Goal: Contribute content: Add original content to the website for others to see

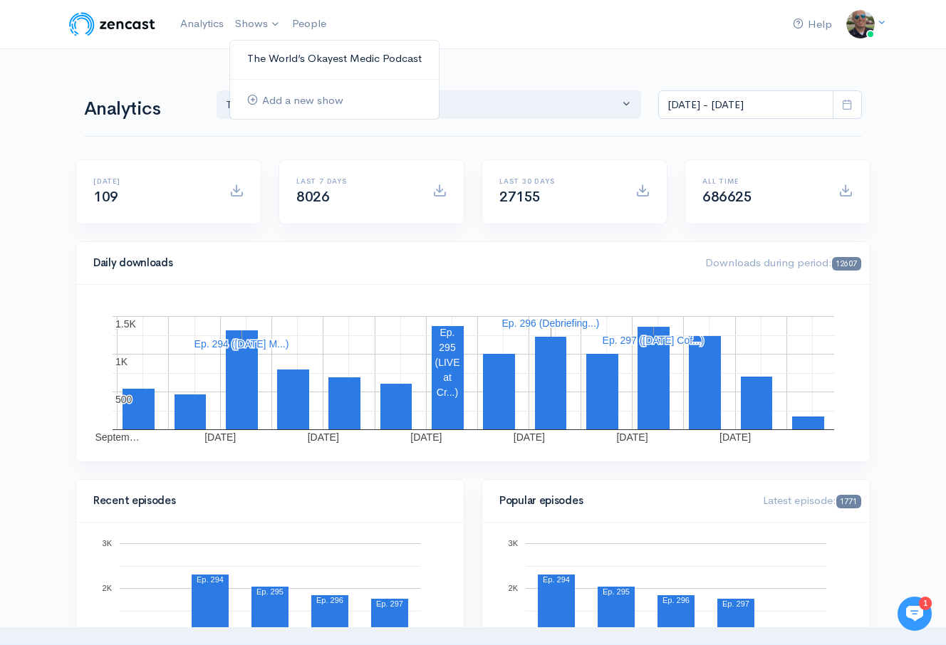
click at [278, 53] on link "The World’s Okayest Medic Podcast" at bounding box center [334, 58] width 209 height 25
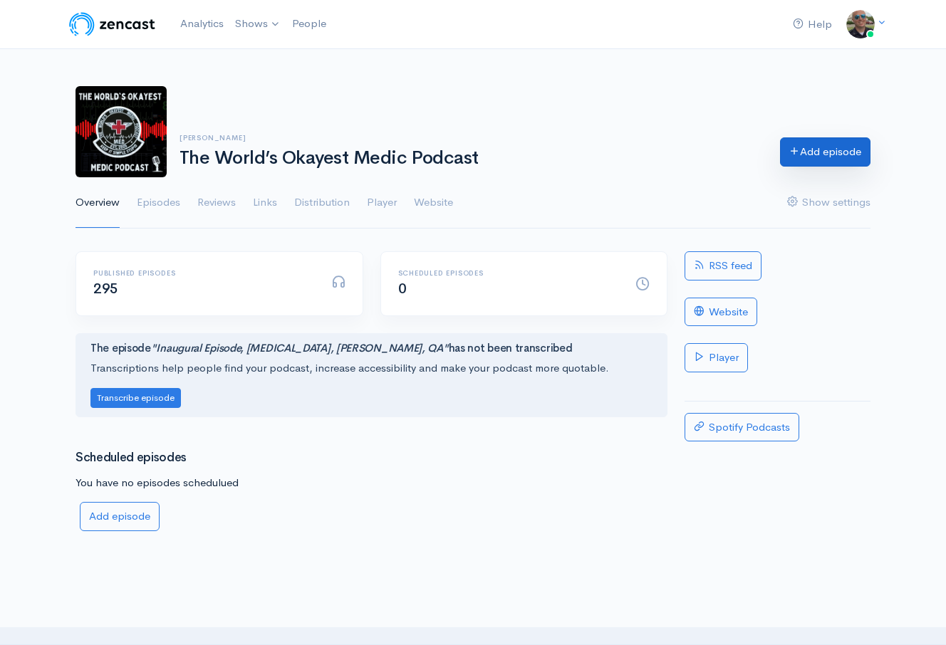
click at [867, 149] on link "Add episode" at bounding box center [825, 151] width 90 height 29
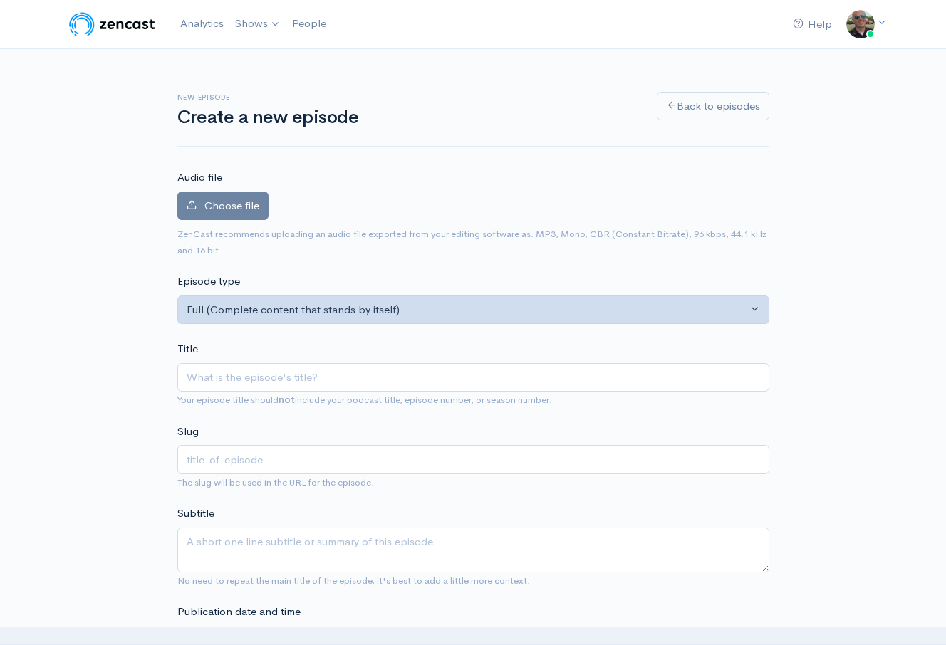
type input "​ @pulmtoilet [PERSON_NAME] comes onto dispel some of the thoughts on SCAPE and…"
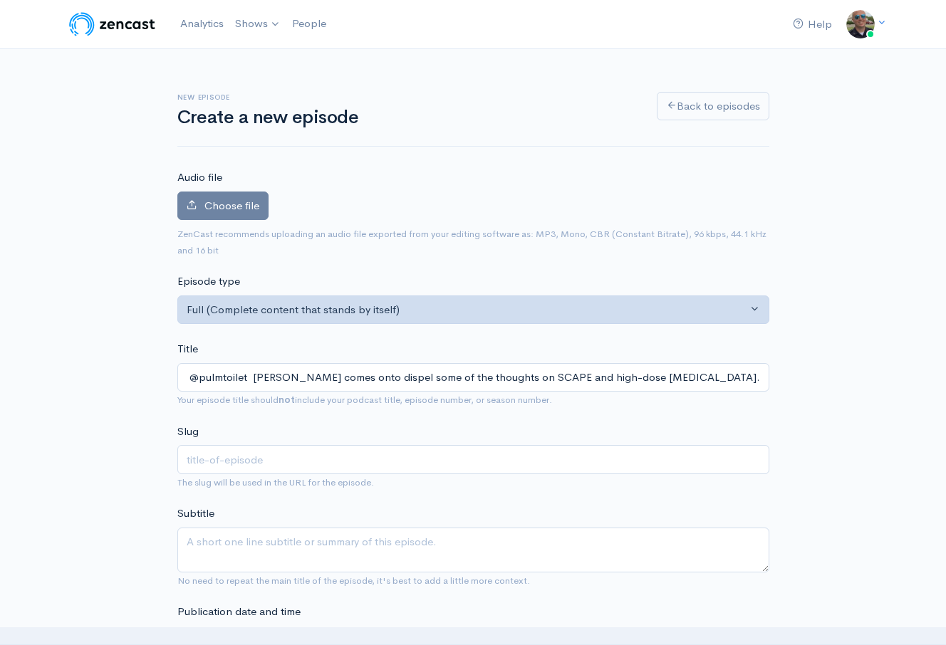
scroll to position [0, 108]
type input "pulmtoilet-dr-[PERSON_NAME]-comes-onto-dispel-some-of-the-thoughts-on-scape-and…"
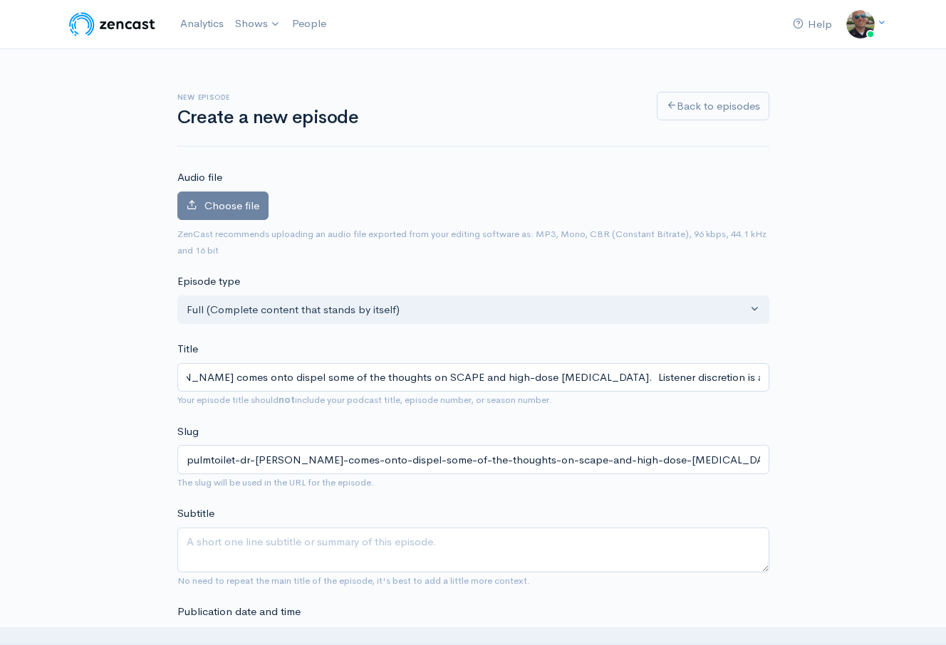
click at [383, 373] on input "​ @pulmtoilet [PERSON_NAME] comes onto dispel some of the thoughts on SCAPE and…" at bounding box center [473, 377] width 592 height 29
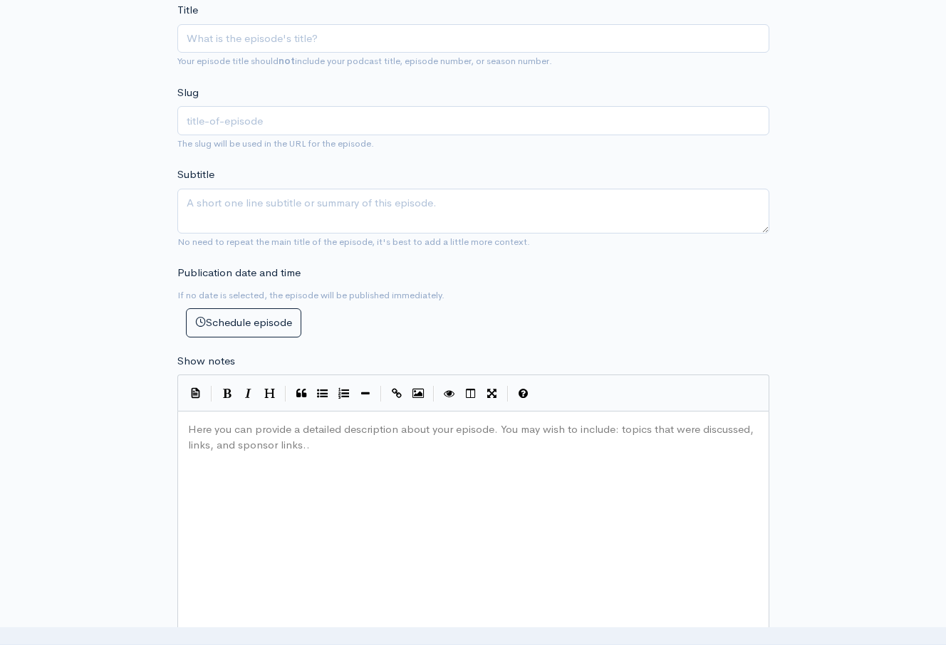
scroll to position [5, 0]
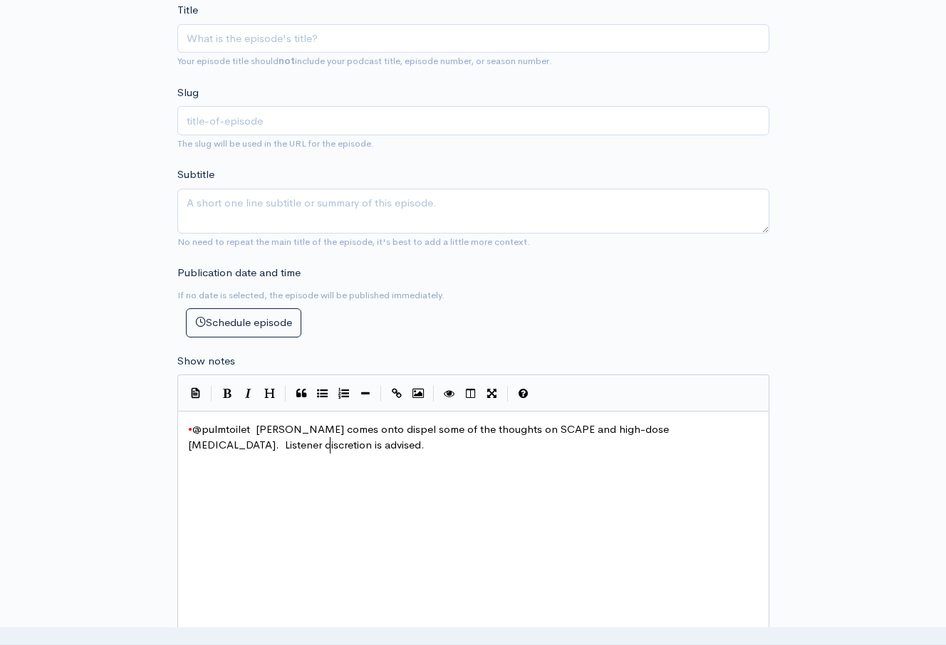
click at [192, 431] on span "• @pulmtoilet [PERSON_NAME] comes onto dispel some of the thoughts on SCAPE and…" at bounding box center [430, 437] width 484 height 30
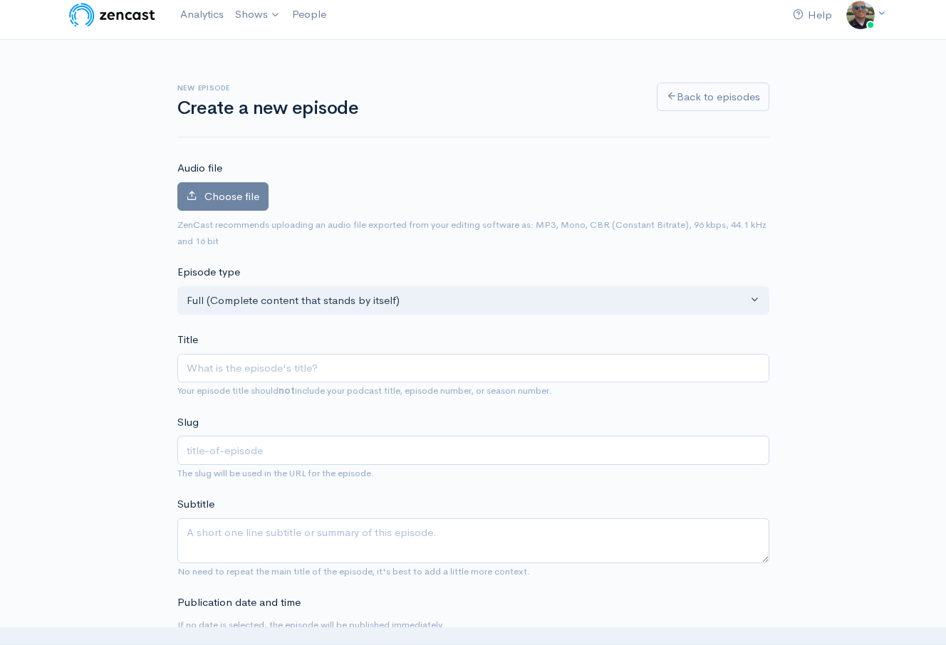
scroll to position [0, 0]
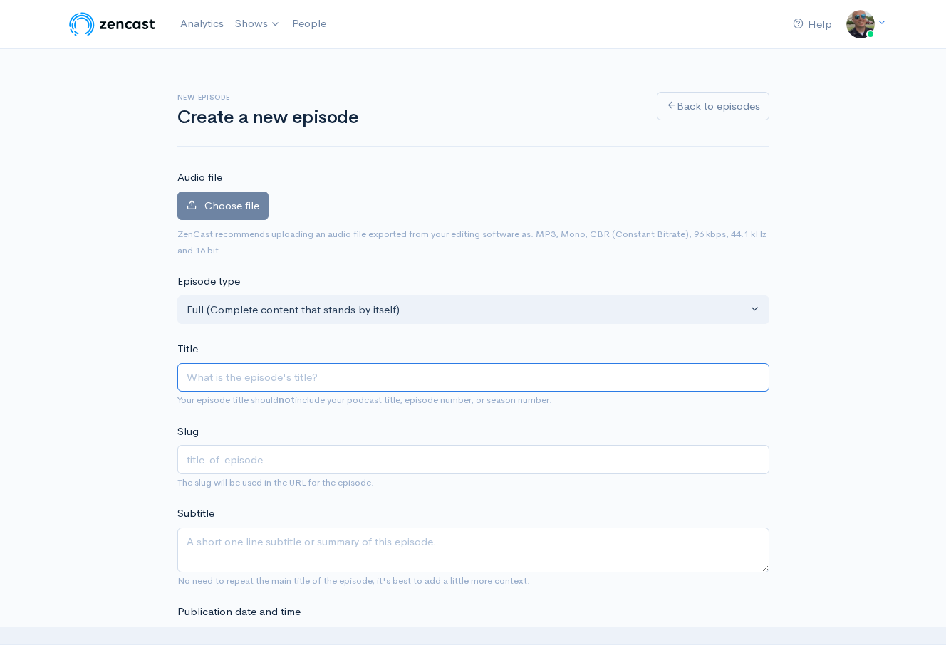
click at [212, 387] on input "Title" at bounding box center [473, 377] width 592 height 29
type input "@"
type input "qa"
type input "@P"
type input "p"
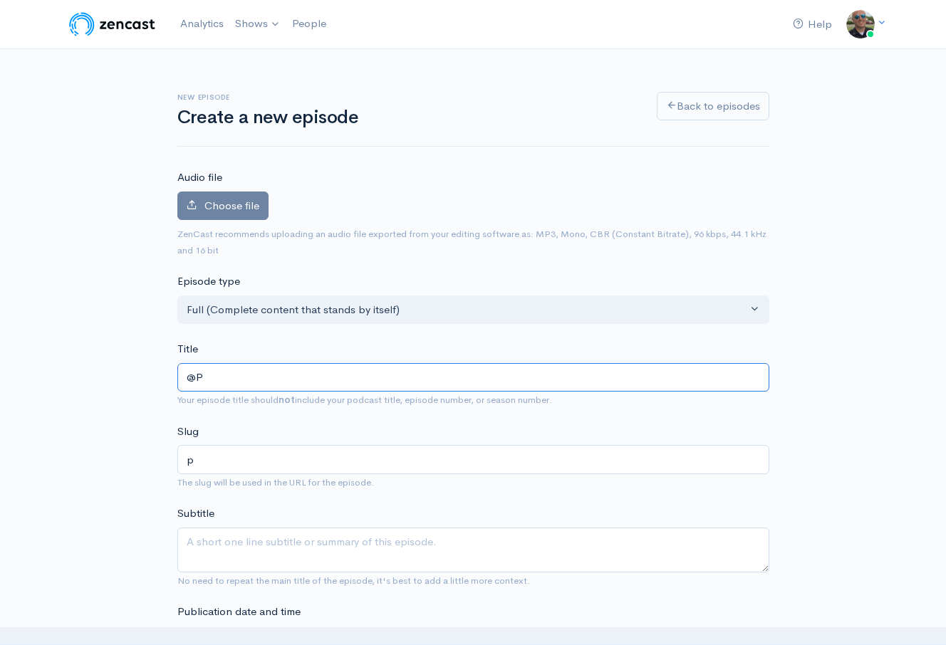
type input "@Pu"
type input "pu"
type input "@Pul"
type input "pul"
type input "@Pulm"
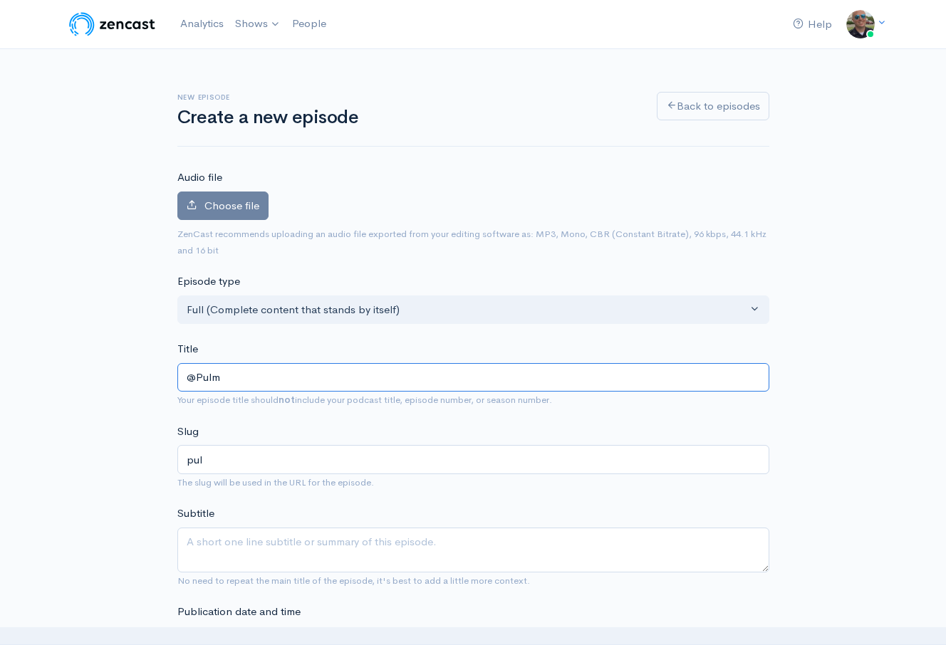
type input "pulm"
type input "@PulmT"
type input "pulmt"
type input "@PulmTo"
type input "pulmto"
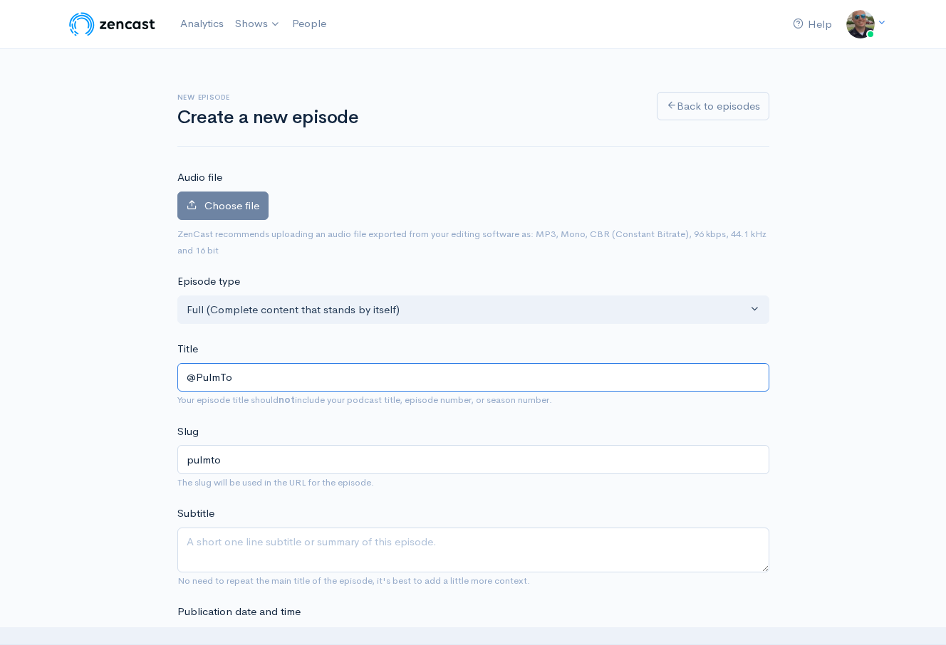
type input "@PulmToi"
type input "pulmtoi"
type input "@PulmToile"
type input "pulmtoile"
type input "@PulmToilet"
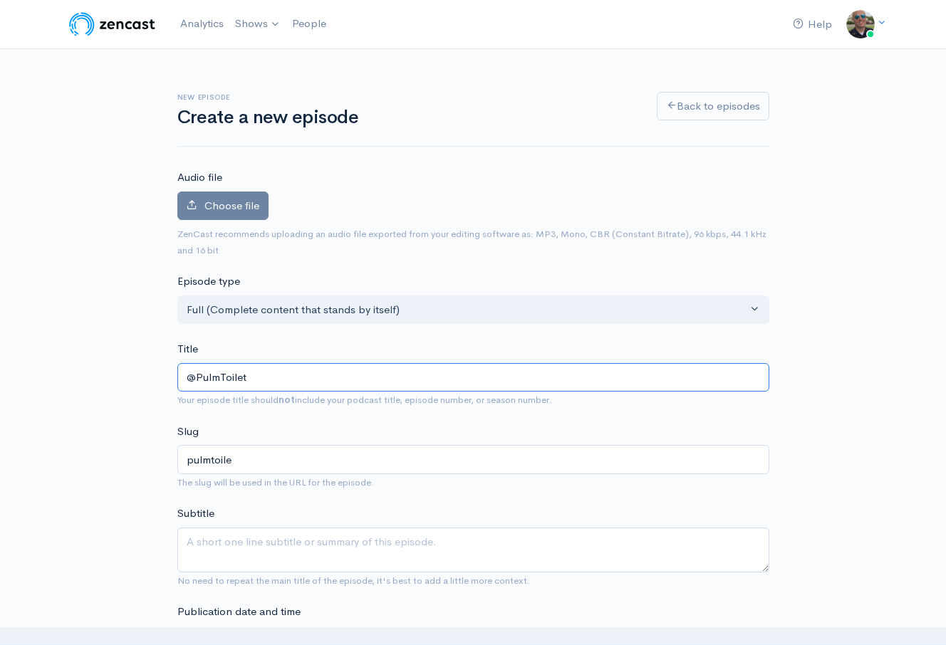
type input "pulmtoilet"
type input "@PulmToilet's"
type input "pulmtoilets"
type input "@PulmToilet's C"
type input "pulmtoilets-c"
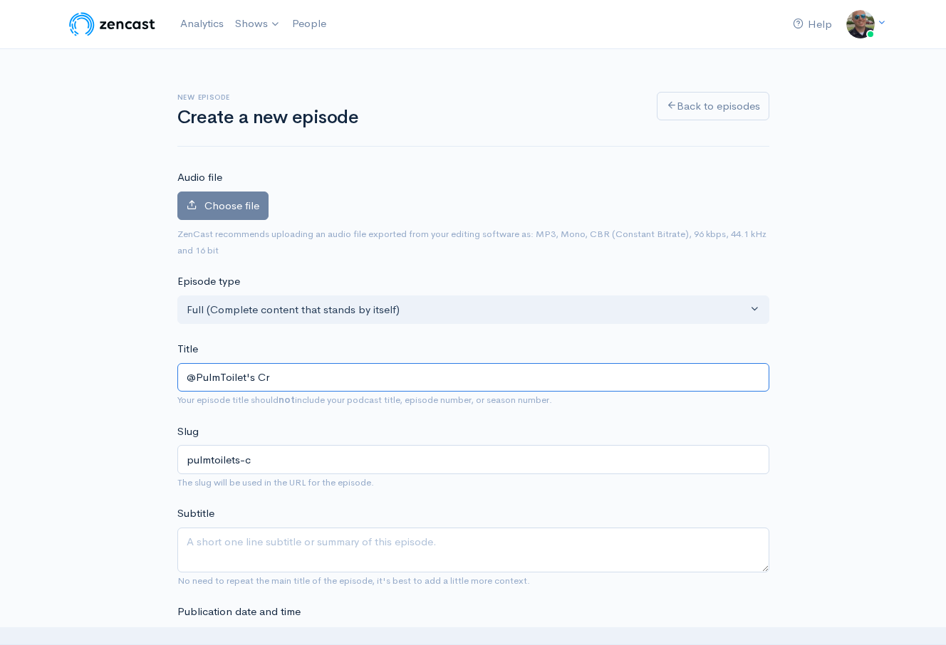
type input "@PulmToilet's Cru"
type input "pulmtoilets-cru"
type input "@PulmToilet's [MEDICAL_DATA]"
type input "pulmtoilets-[MEDICAL_DATA]"
type input "@PulmToilet's Crusas"
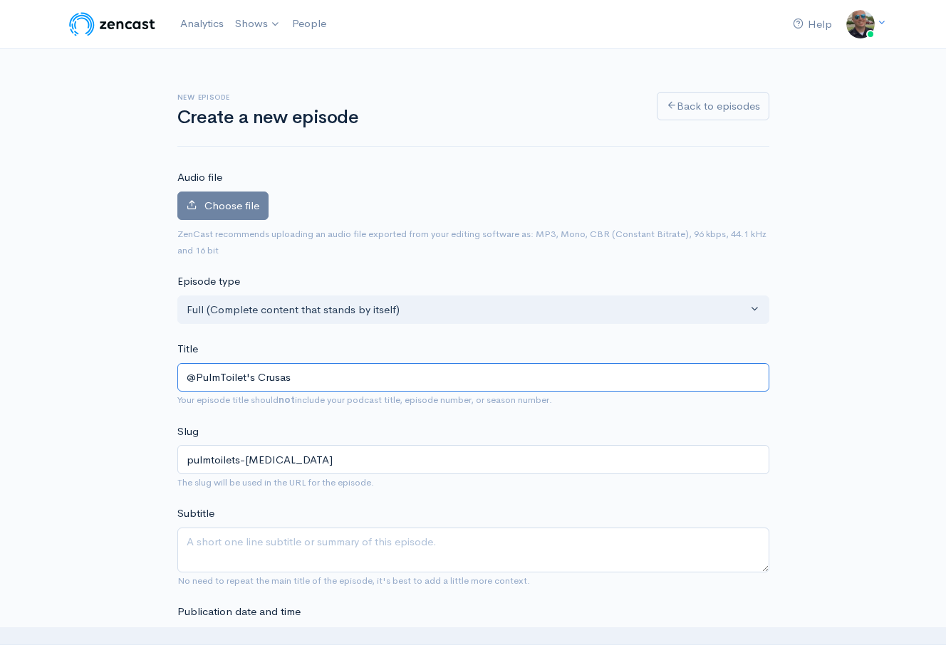
type input "pulmtoilets-crusas"
type input "@PulmToilet's Crusasd"
type input "pulmtoilets-crusasd"
type input "@PulmToilet's Crusasde"
type input "pulmtoilets-crusasde"
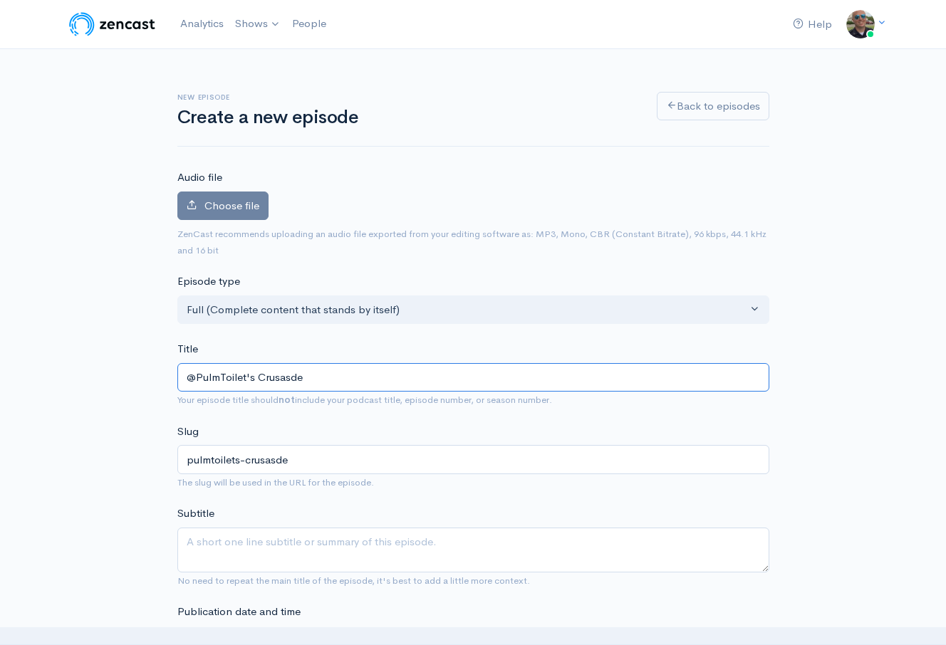
type input "@PulmToilet's Crusasde A"
type input "pulmtoilets-crusasde-a"
type input "@PulmToilet's Crusasde Aga"
type input "pulmtoilets-crusasde-aga"
type input "@PulmToilet's Crusasde Agains"
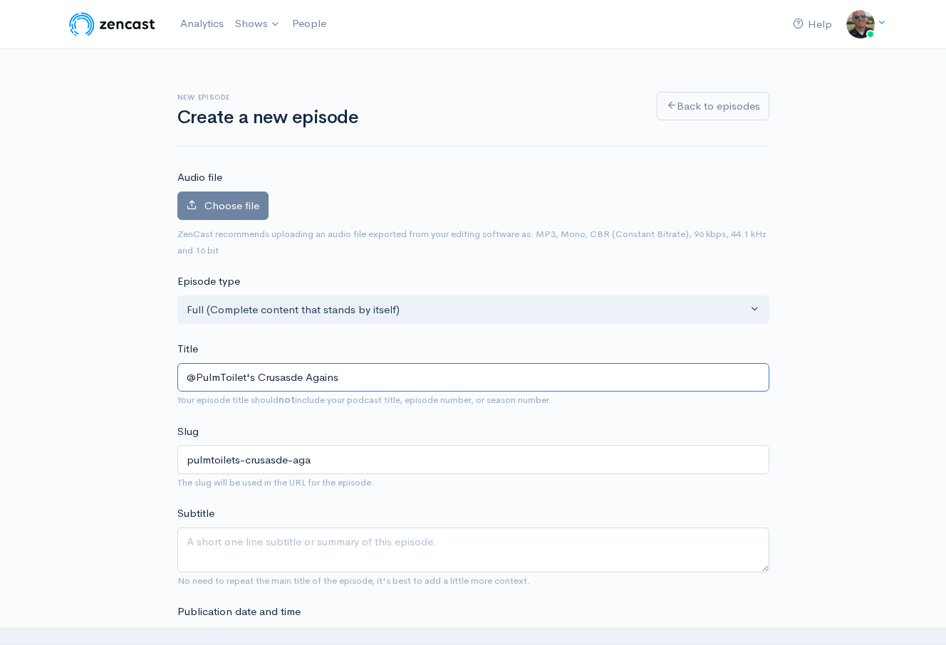
type input "pulmtoilets-crusasde-agains"
type input "@PulmToilet's Crusasde Against"
type input "pulmtoilets-crusasde-against"
type input "@PulmToilet's Crusasde Against A"
type input "pulmtoilets-crusasde-against-a"
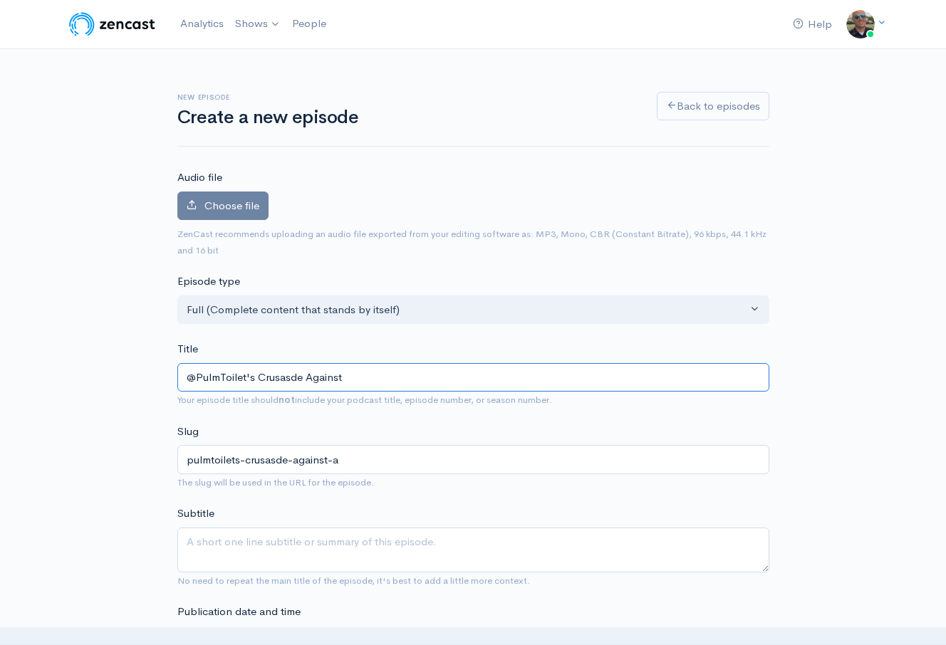
type input "@PulmToilet's Crusasde Against S"
type input "pulmtoilets-crusasde-against-s"
type input "@PulmToilet's Crusasde Against SC"
type input "pulmtoilets-crusasde-against-sc"
type input "@PulmToilet's Crusasde Against SCAP"
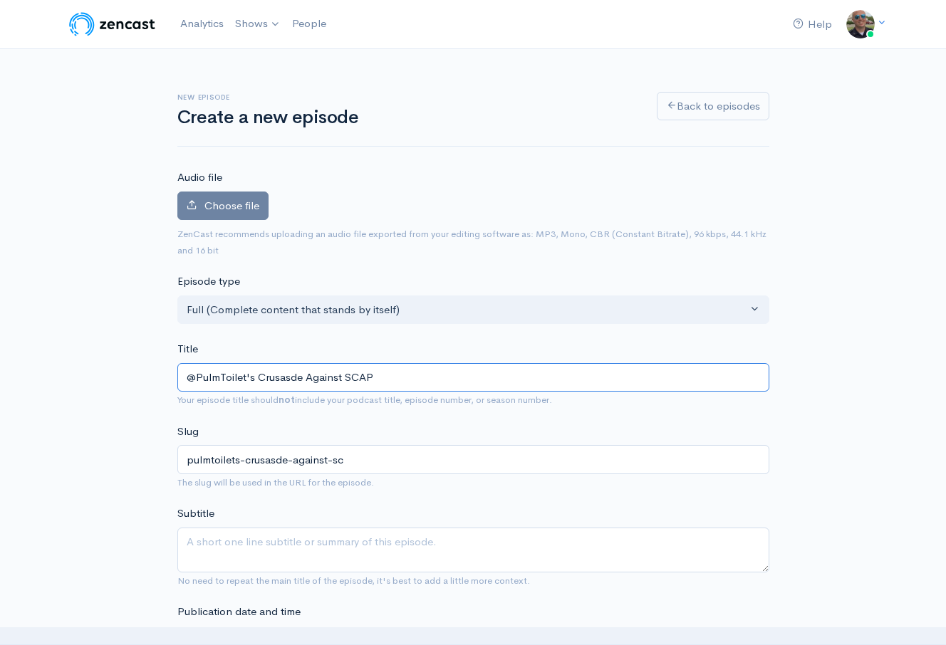
type input "pulmtoilets-crusasde-against-scap"
type input "@PulmToilet's Crusasde Against SCAPE"
type input "pulmtoilets-crusasde-against-scape"
type input "@PulmToilet's Crusasde Against SCAPE a"
type input "pulmtoilets-crusasde-against-scape-a"
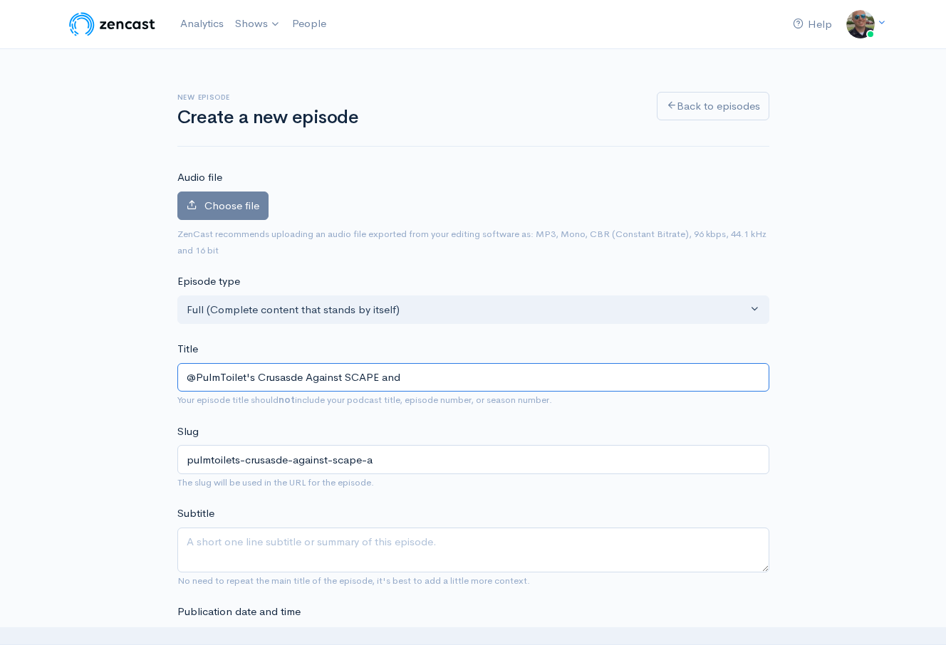
type input "@PulmToilet's Crusasde Against SCAPE and"
type input "pulmtoilets-crusasde-against-scape-and"
type input "@PulmToilet's Crusasde Against SCAPE and H"
type input "pulmtoilets-crusasde-against-scape-and-h"
type input "@PulmToilet's Crusasde Against SCAPE and Hi"
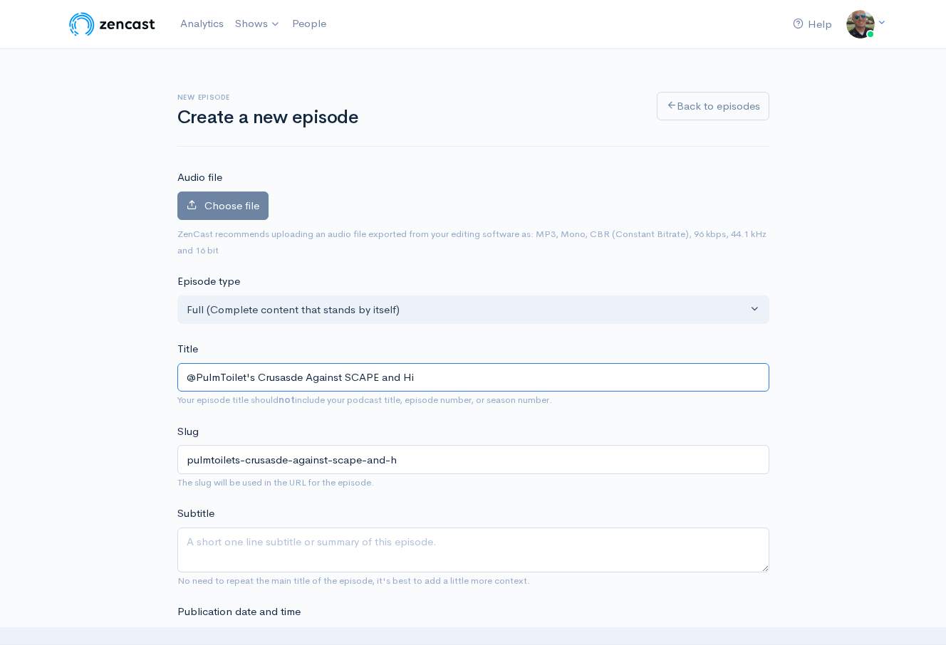
type input "pulmtoilets-crusasde-against-scape-and-hi"
type input "@PulmToilet's Crusasde Against SCAPE and Hig"
type input "pulmtoilets-crusasde-against-scape-and-hig"
type input "@PulmToilet's Crusasde Against SCAPE and High"
type input "pulmtoilets-crusasde-against-scape-and-high"
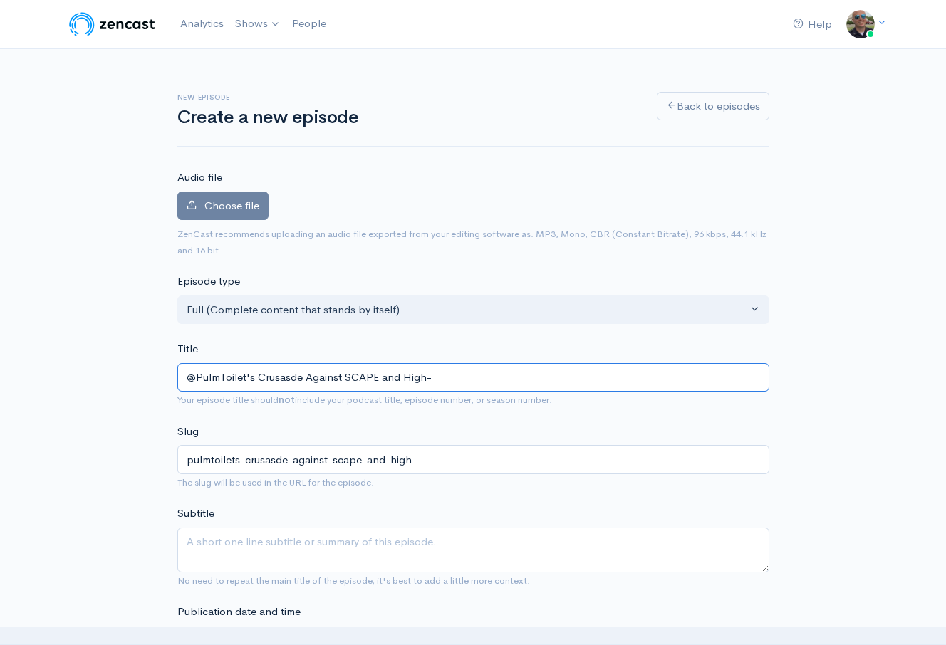
type input "@PulmToilet's Crusasde Against SCAPE and High-d"
type input "pulmtoilets-crusasde-against-scape-and-high-d"
type input "@PulmToilet's Crusasde Against SCAPE and High-"
type input "pulmtoilets-crusasde-against-scape-and-high"
type input "@PulmToilet's Crusasde Against SCAPE and High-D"
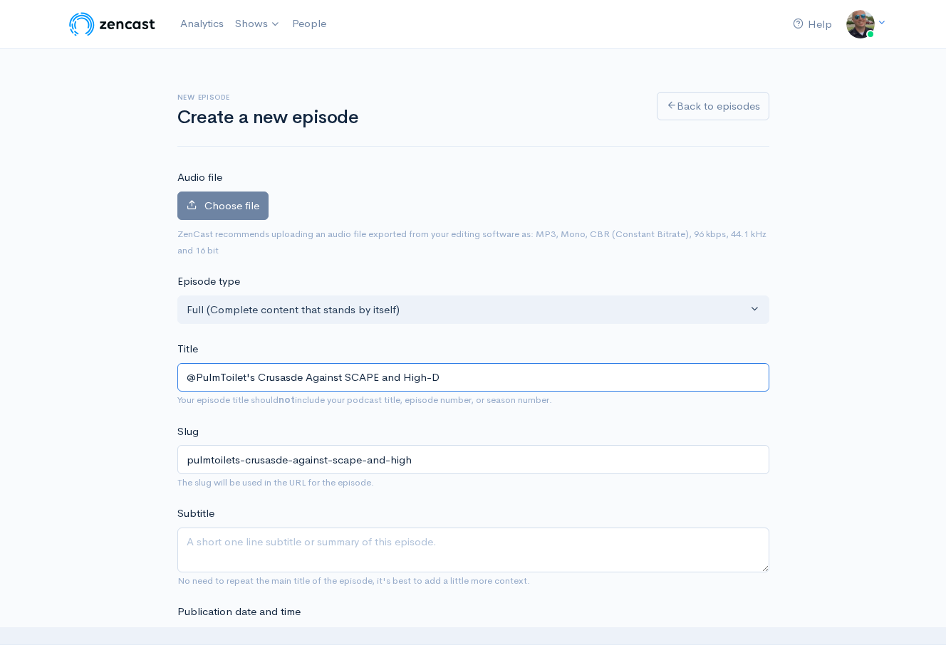
type input "pulmtoilets-crusasde-against-scape-and-high-d"
type input "@PulmToilet's Crusasde Against SCAPE and High-Do"
type input "pulmtoilets-crusasde-against-scape-and-high-do"
type input "@PulmToilet's Crusasde Against SCAPE and High-Dose"
type input "pulmtoilets-crusasde-against-scape-and-high-dose"
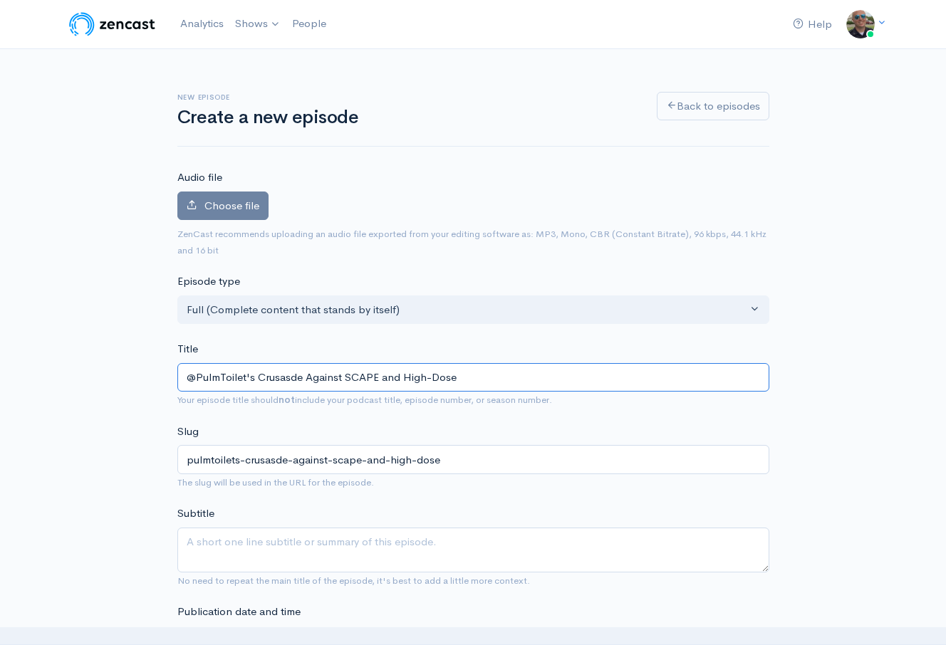
type input "@PulmToilet's Crusasde Against SCAPE and High-Dose N"
type input "pulmtoilets-crusasde-against-scape-and-high-dose-n"
type input "@PulmToilet's Crusasde Against SCAPE and High-Dose Ni"
type input "pulmtoilets-crusasde-against-scape-and-high-dose-ni"
type input "@PulmToilet's Crusasde Against SCAPE and High-Dose Nit"
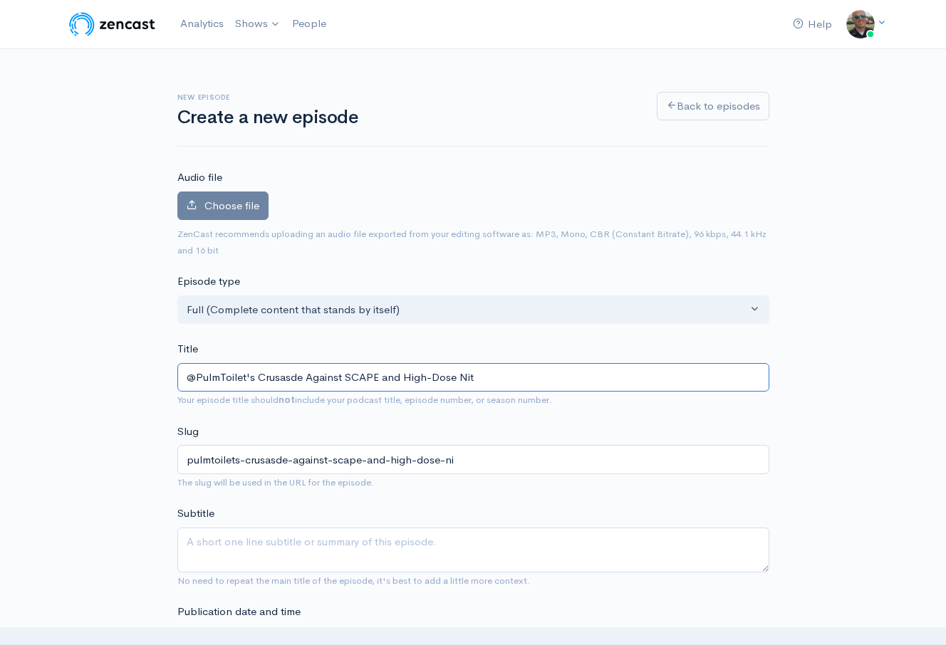
type input "pulmtoilets-crusasde-against-scape-and-high-dose-nit"
type input "@PulmToilet's Crusasde Against SCAPE and High-Dose Nitro"
type input "pulmtoilets-crusasde-against-scape-and-high-dose-nitro"
type input "@PulmToilet's Crusasde Against SCAPE and High-Dose Nitrog"
type input "pulmtoilets-crusasde-against-scape-and-high-dose-nitrog"
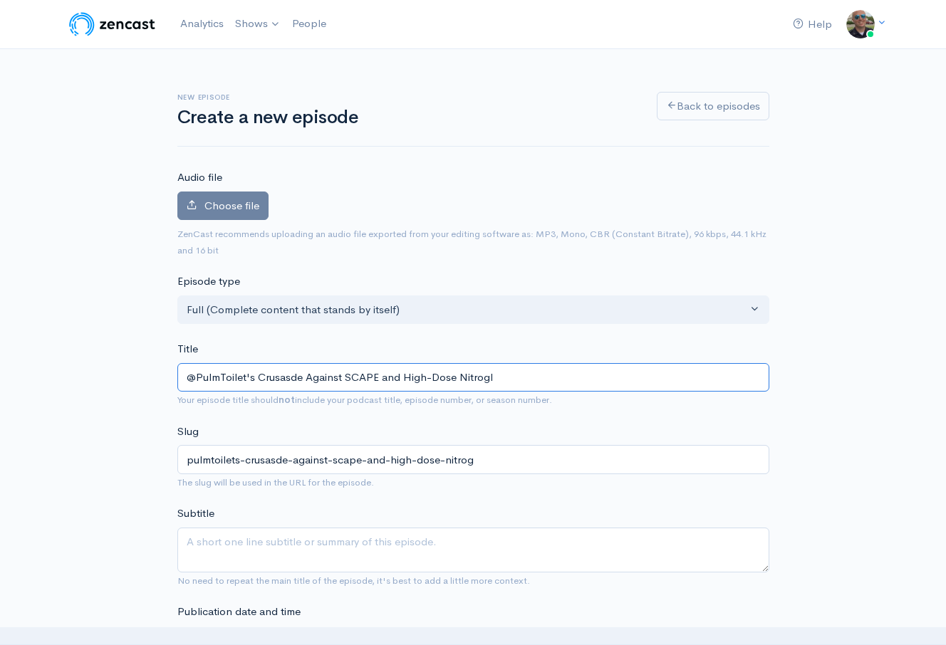
type input "@PulmToilet's Crusasde Against SCAPE and High-Dose Nitrogly"
type input "pulmtoilets-crusasde-against-scape-and-high-dose-nitrogly"
type input "@PulmToilet's Crusasde Against SCAPE and High-Dose Nitroglyc"
type input "pulmtoilets-crusasde-against-scape-and-high-dose-nitroglyc"
type input "@PulmToilet's Crusasde Against SCAPE and High-Dose Nitroglyceri"
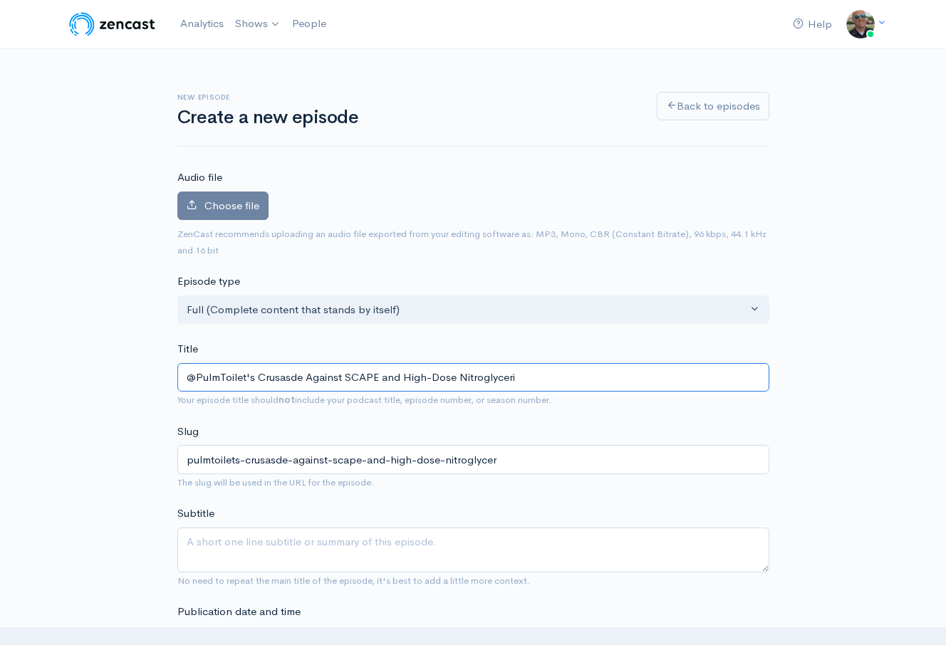
type input "pulmtoilets-crusasde-against-scape-and-high-dose-nitroglyceri"
type input "@PulmToilet's Crusasde Against SCAPE and High-Dose [MEDICAL_DATA]"
type input "pulmtoilets-crusasde-against-scape-and-high-dose-[MEDICAL_DATA]"
type input "@PulmToilet's Crusade Against SCAPE and High-Dose [MEDICAL_DATA]"
type input "pulmtoilets-crusade-against-scape-and-high-dose-[MEDICAL_DATA]"
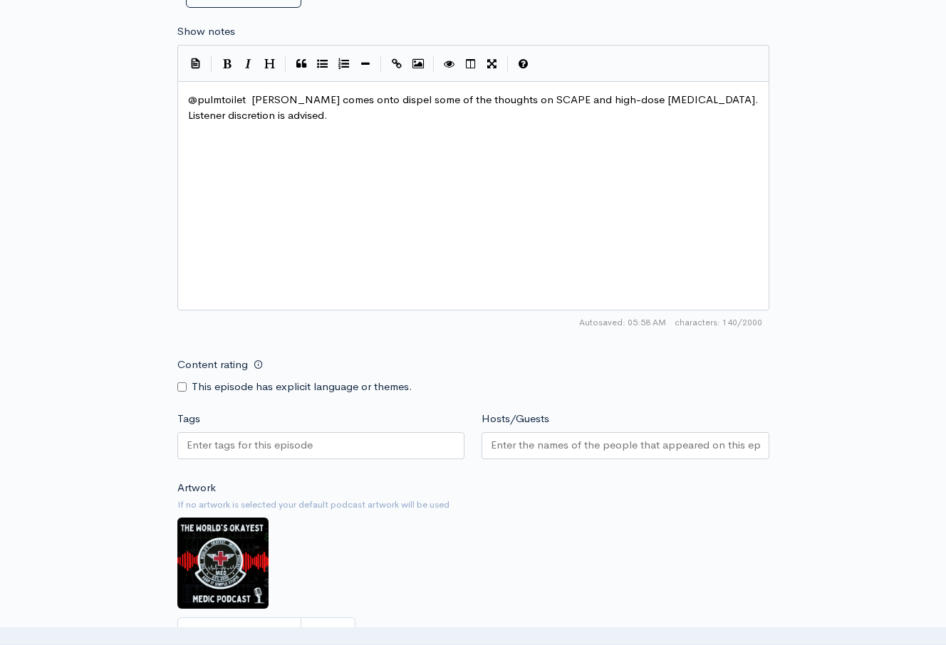
scroll to position [665, 0]
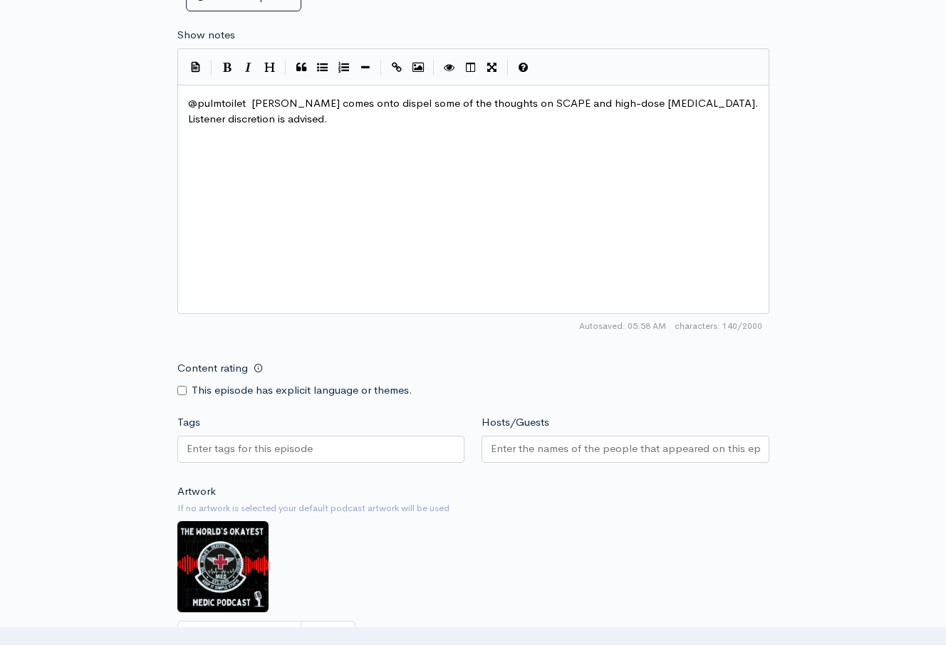
click at [186, 390] on div "This episode has explicit language or themes." at bounding box center [321, 390] width 288 height 16
click at [181, 389] on input "Content rating" at bounding box center [181, 390] width 9 height 9
checkbox input "true"
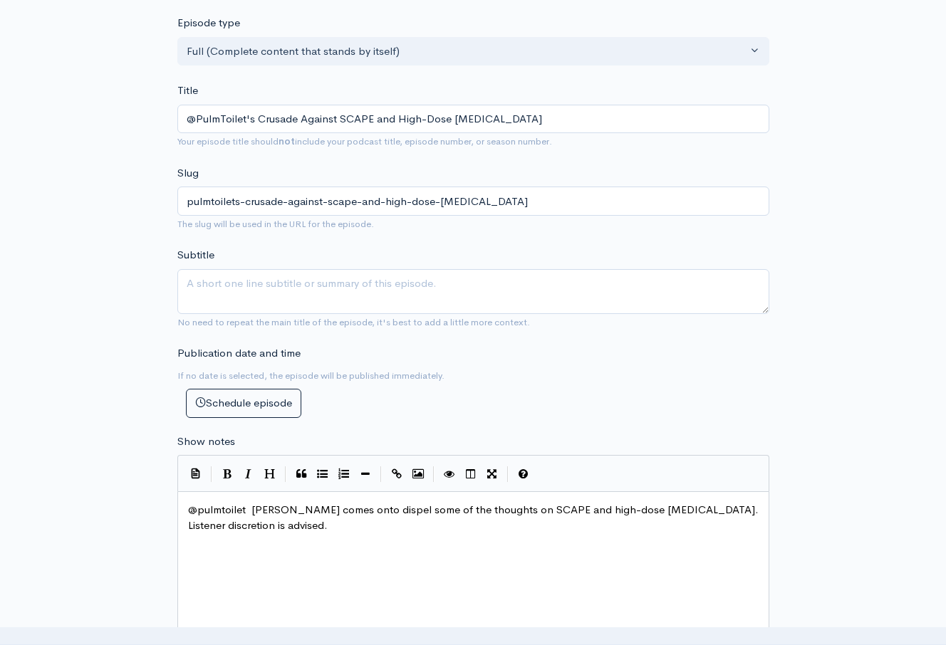
scroll to position [0, 0]
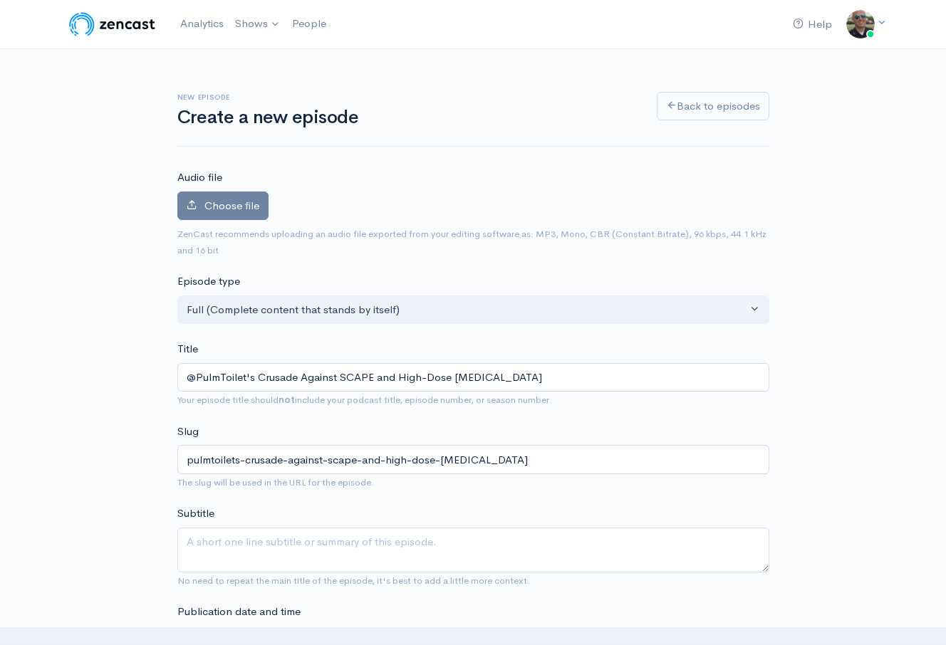
click at [221, 222] on div "Choose file 0" at bounding box center [473, 209] width 592 height 35
click at [223, 210] on span "Choose file" at bounding box center [231, 206] width 55 height 14
click at [0, 0] on input "Choose file" at bounding box center [0, 0] width 0 height 0
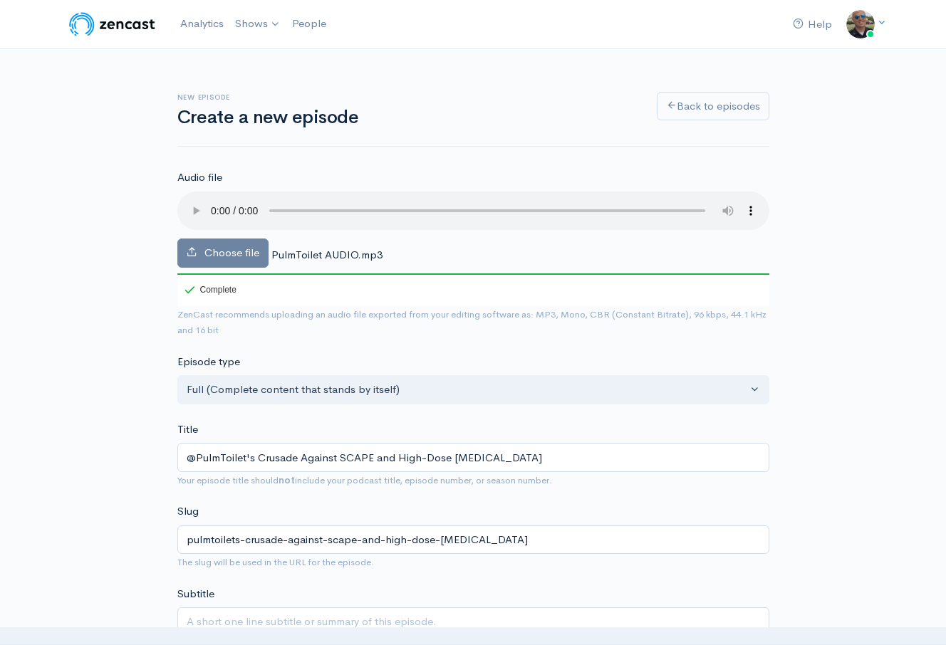
scroll to position [1076, 0]
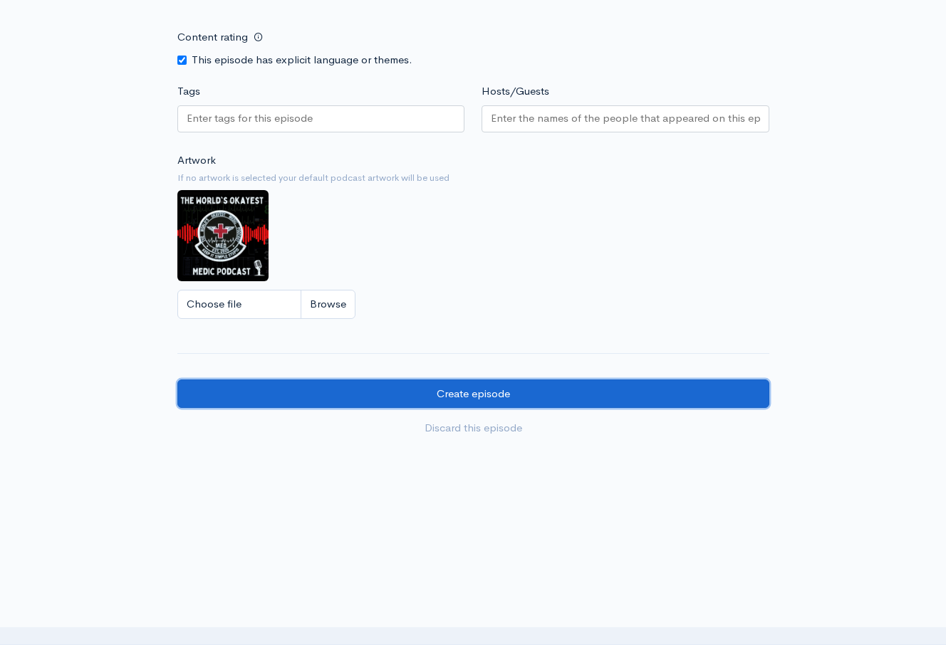
click at [493, 390] on input "Create episode" at bounding box center [473, 394] width 592 height 29
